Goal: Check status: Check status

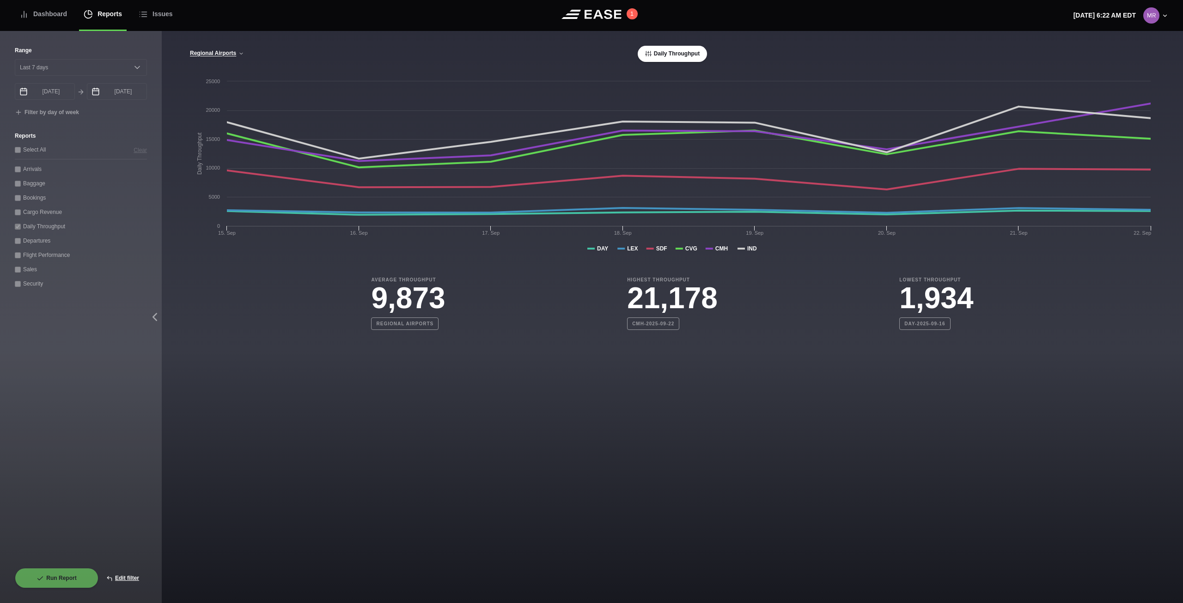
select select "7"
click at [128, 579] on button "Edit filter" at bounding box center [122, 578] width 49 height 20
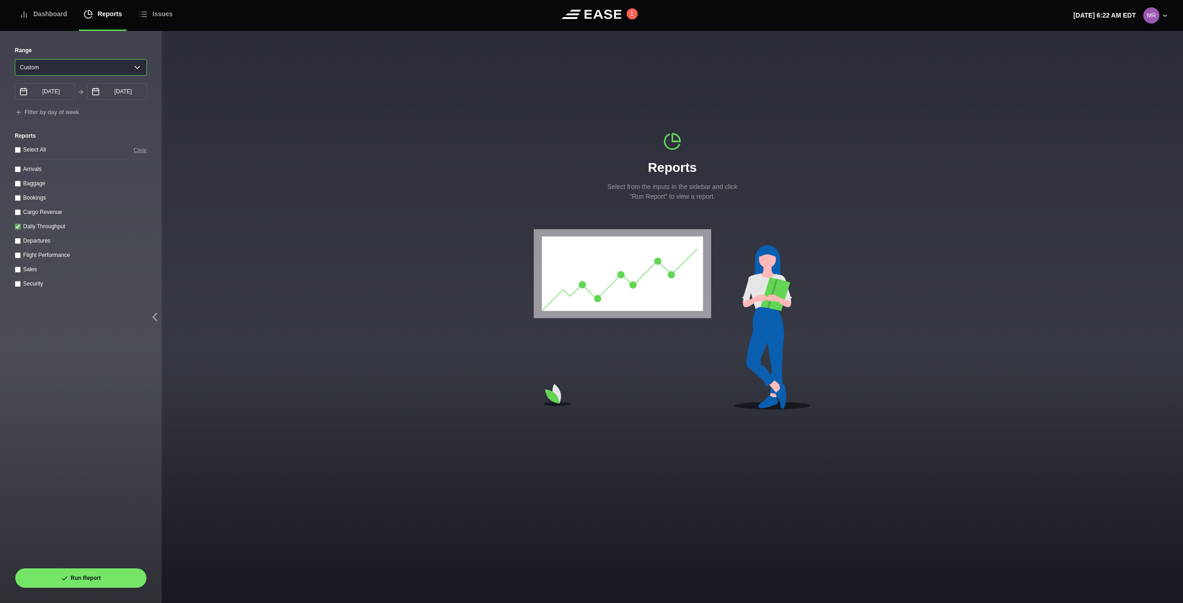
click at [140, 66] on select "[DATE] Last 7 days Last 14 days Last 30 days Last 6 weeks Custom" at bounding box center [81, 67] width 132 height 17
select select "7"
click at [15, 59] on select "[DATE] Last 7 days Last 14 days Last 30 days Last 6 weeks Custom" at bounding box center [81, 67] width 132 height 17
type input "[DATE]"
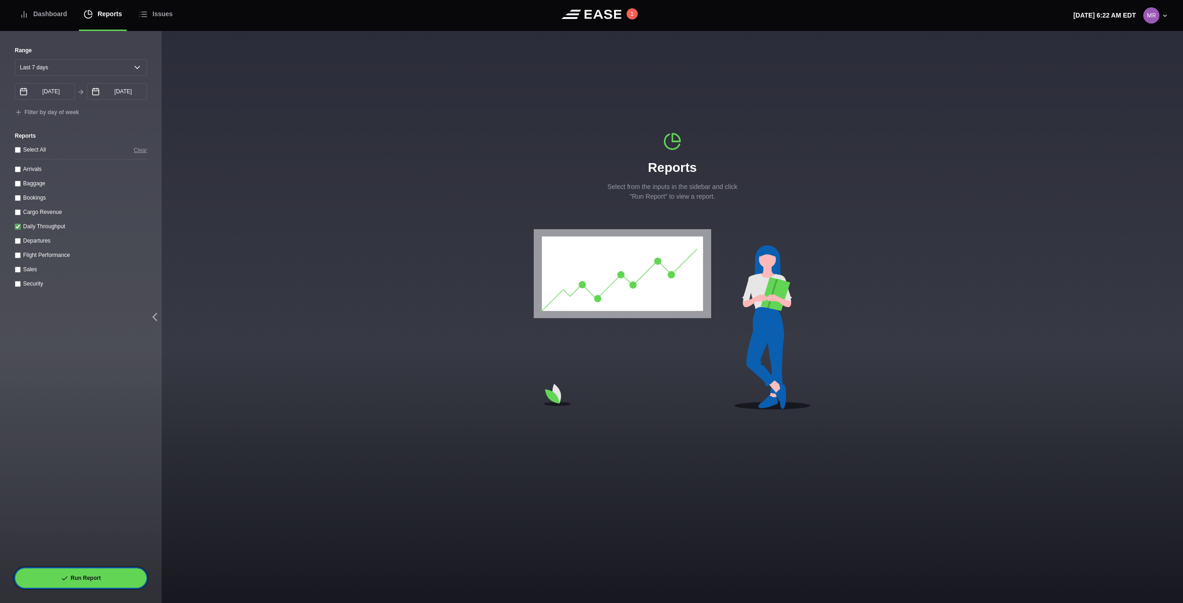
click at [128, 573] on button "Run Report" at bounding box center [81, 578] width 132 height 20
select select "7"
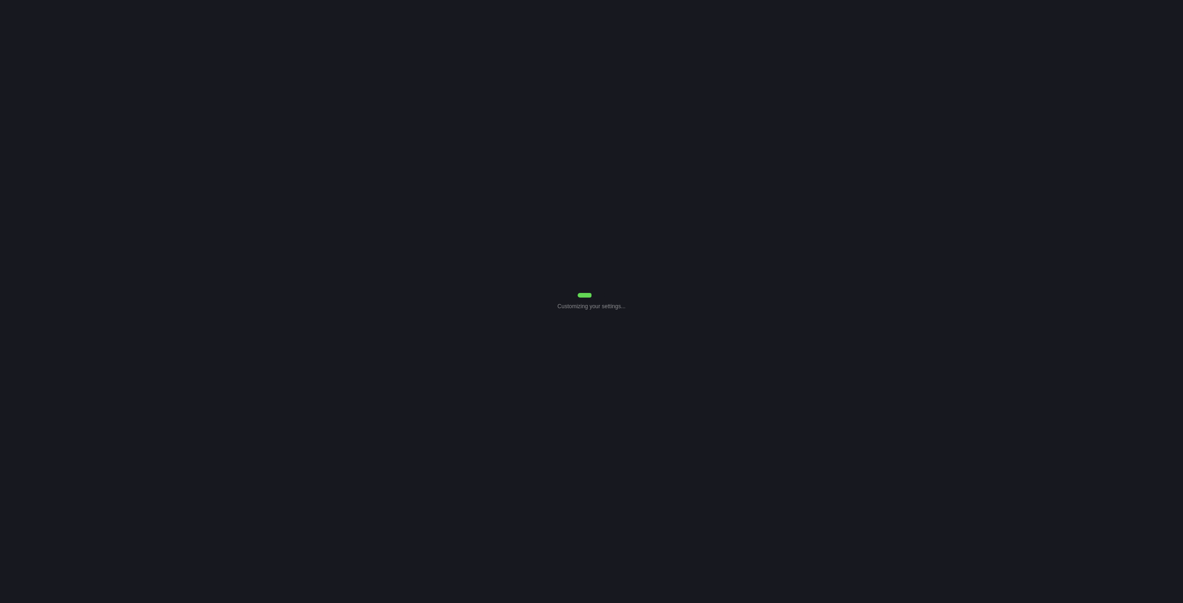
select select "7"
